Goal: Task Accomplishment & Management: Manage account settings

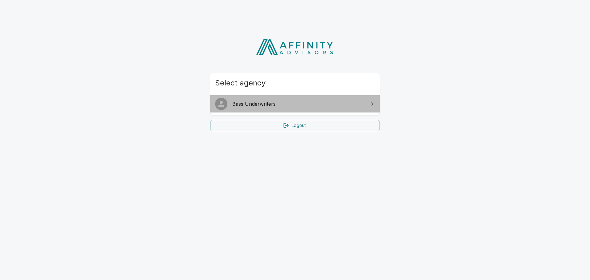
click at [241, 103] on span "Bass Underwriters" at bounding box center [298, 103] width 133 height 7
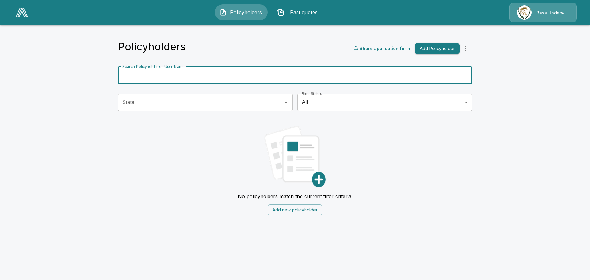
click at [217, 77] on input "Search Policyholder or User Name" at bounding box center [291, 75] width 347 height 17
type input "*******"
drag, startPoint x: 154, startPoint y: 81, endPoint x: 102, endPoint y: 74, distance: 52.9
click at [102, 74] on main "Policyholders Share application form Add Policyholder Search Policyholder or Us…" at bounding box center [295, 111] width 590 height 223
click at [137, 76] on input "Search Policyholder or User Name" at bounding box center [291, 75] width 347 height 17
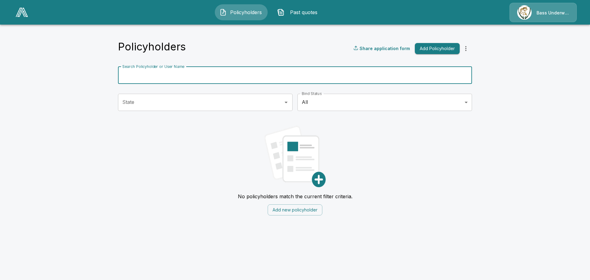
click at [301, 14] on span "Past quotes" at bounding box center [304, 12] width 34 height 7
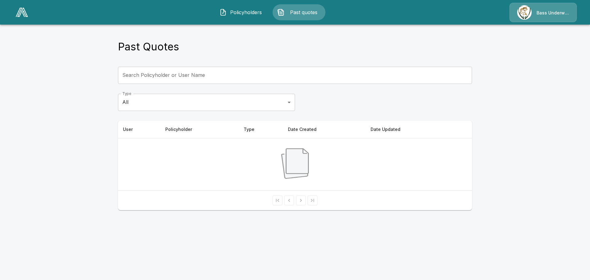
click at [252, 14] on span "Policyholders" at bounding box center [246, 12] width 34 height 7
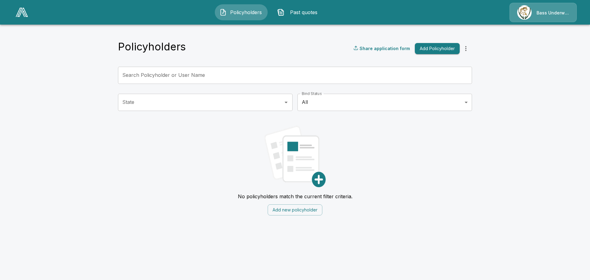
click at [543, 15] on div "Bass Underwriters" at bounding box center [543, 12] width 67 height 19
click at [445, 49] on button "Add Policyholder" at bounding box center [437, 48] width 45 height 11
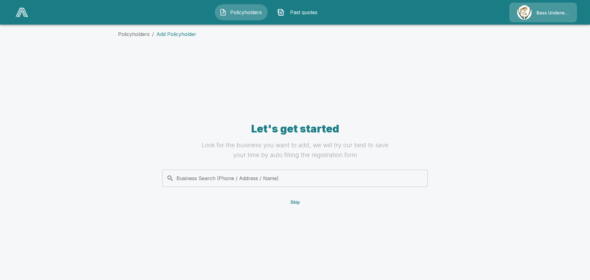
click at [239, 177] on input "Business Search (Phone / Address / Name)" at bounding box center [294, 178] width 258 height 12
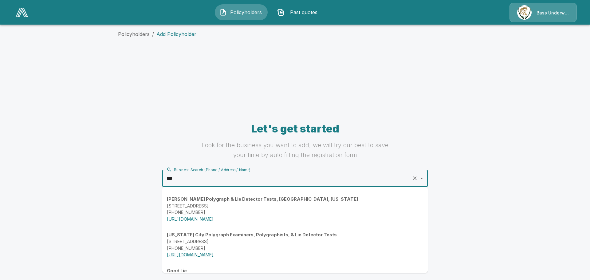
type input "***"
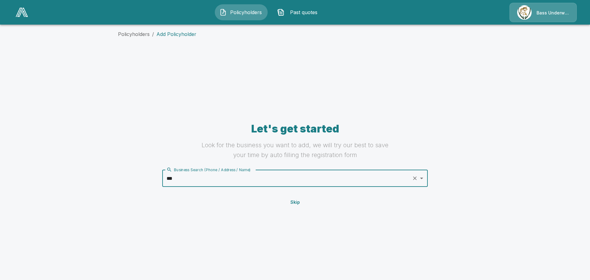
click at [243, 10] on span "Policyholders" at bounding box center [246, 12] width 34 height 7
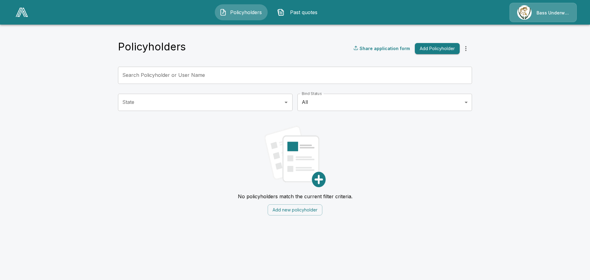
click at [230, 74] on input "Search Policyholder or User Name" at bounding box center [291, 75] width 347 height 17
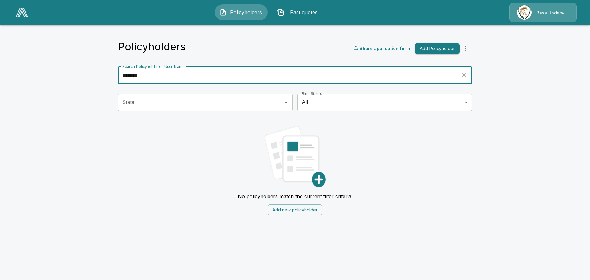
type input "*********"
drag, startPoint x: 152, startPoint y: 76, endPoint x: 87, endPoint y: 76, distance: 64.8
click at [87, 76] on main "Policyholders Share application form Add Policyholder Search Policyholder or Us…" at bounding box center [295, 111] width 590 height 223
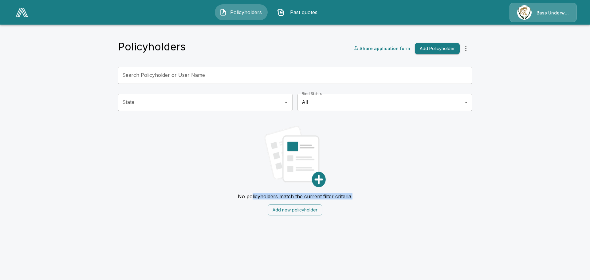
drag, startPoint x: 253, startPoint y: 196, endPoint x: 356, endPoint y: 198, distance: 103.0
click at [356, 198] on div "No policyholders match the current filter criteria. Add new policyholder" at bounding box center [295, 168] width 354 height 95
click at [367, 200] on div "No policyholders match the current filter criteria. Add new policyholder" at bounding box center [295, 168] width 354 height 95
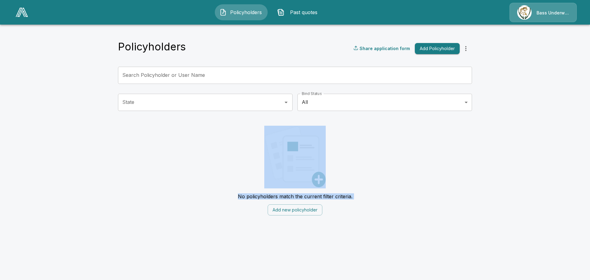
drag, startPoint x: 352, startPoint y: 202, endPoint x: 174, endPoint y: 177, distance: 179.9
click at [174, 177] on div "No policyholders match the current filter criteria. Add new policyholder" at bounding box center [295, 168] width 354 height 95
